Goal: Task Accomplishment & Management: Manage account settings

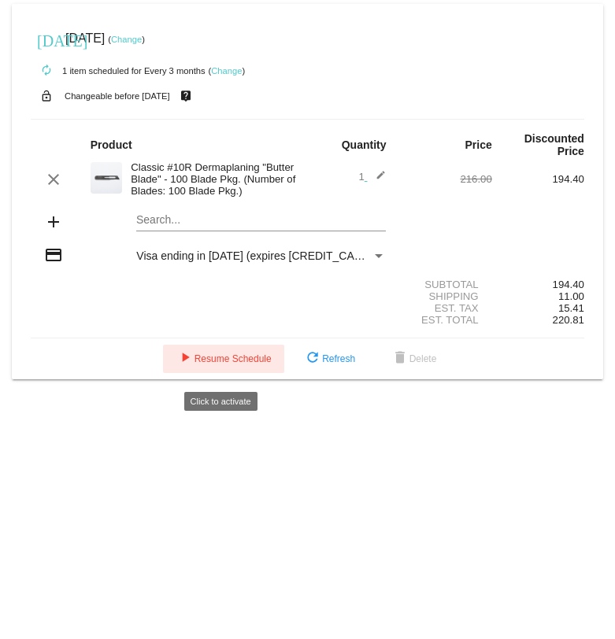
click at [221, 362] on span "play_arrow Resume Schedule" at bounding box center [224, 359] width 96 height 11
click at [229, 365] on span "play_arrow Resume Schedule" at bounding box center [224, 359] width 96 height 11
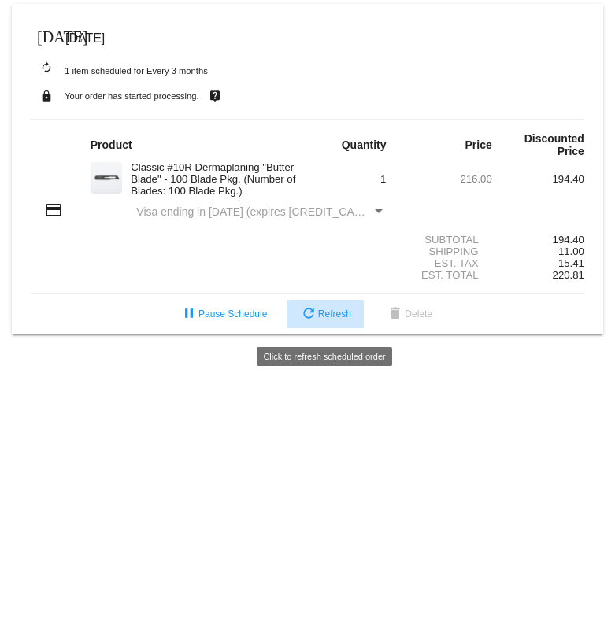
click at [330, 310] on button "refresh Refresh" at bounding box center [325, 314] width 77 height 28
